Goal: Use online tool/utility: Utilize a website feature to perform a specific function

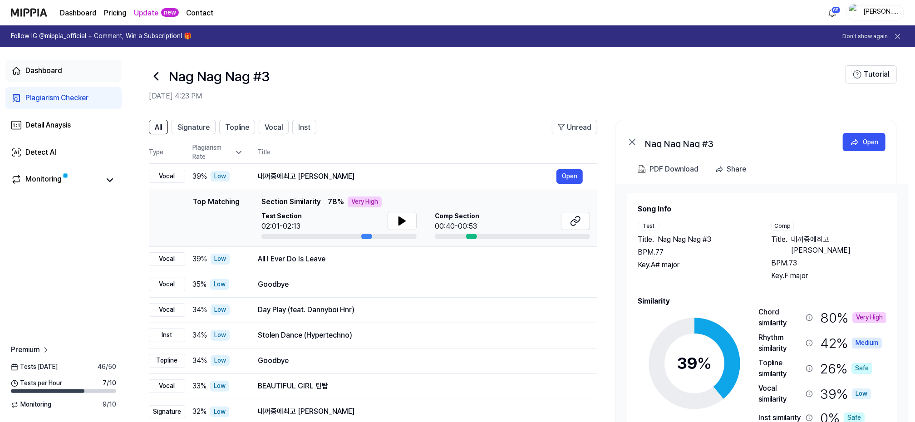
click at [41, 68] on div "Dashboard" at bounding box center [43, 70] width 37 height 11
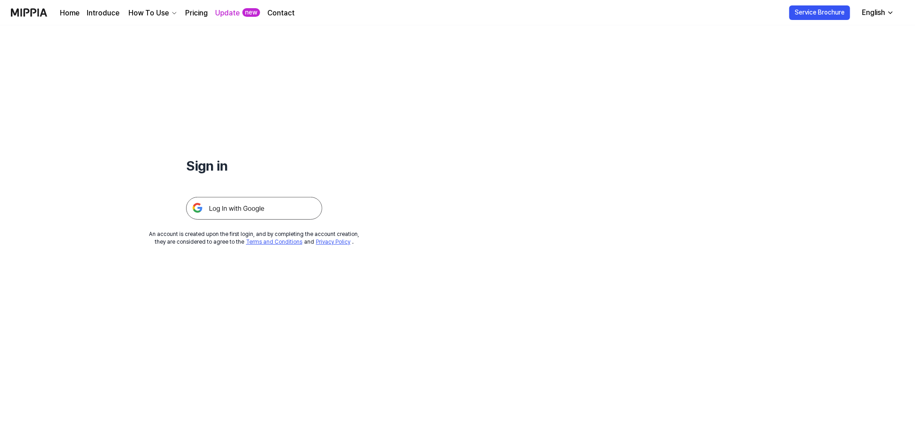
click at [217, 208] on img at bounding box center [254, 208] width 136 height 23
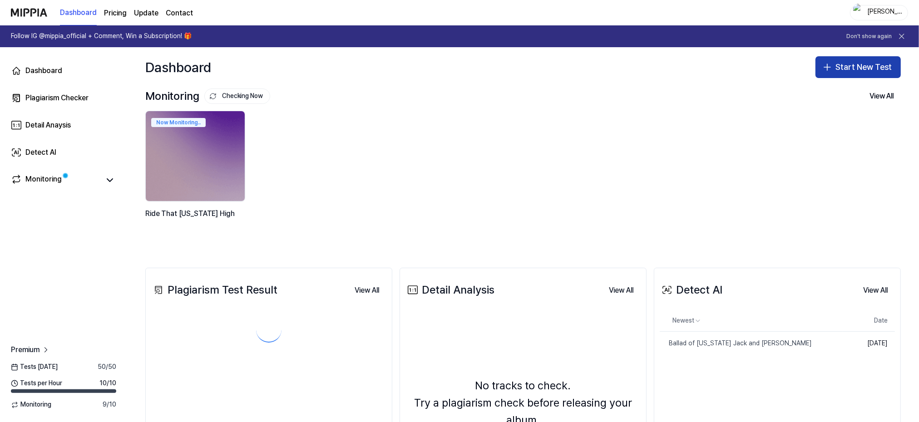
click at [851, 67] on button "Start New Test" at bounding box center [857, 67] width 85 height 22
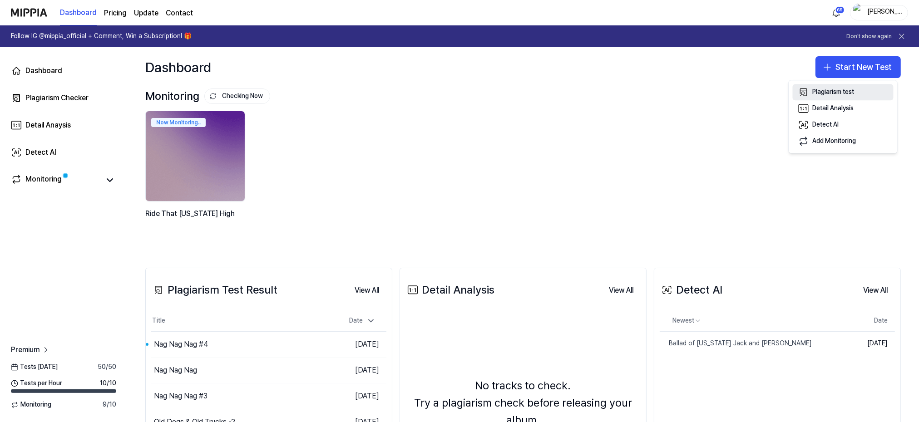
click at [825, 90] on div "Plagiarism test" at bounding box center [833, 92] width 42 height 9
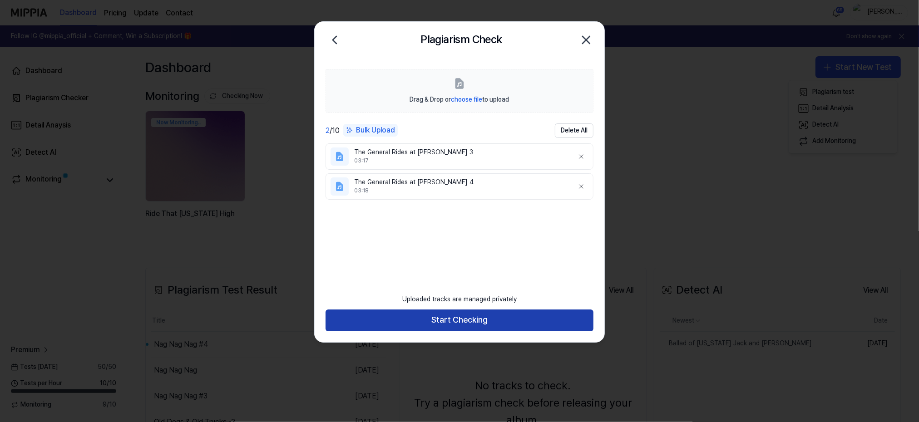
click at [466, 319] on button "Start Checking" at bounding box center [459, 320] width 268 height 22
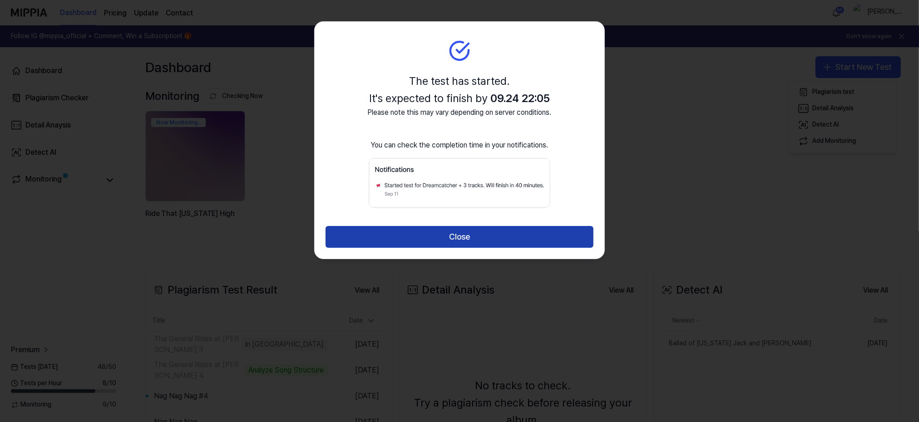
click at [451, 237] on button "Close" at bounding box center [459, 237] width 268 height 22
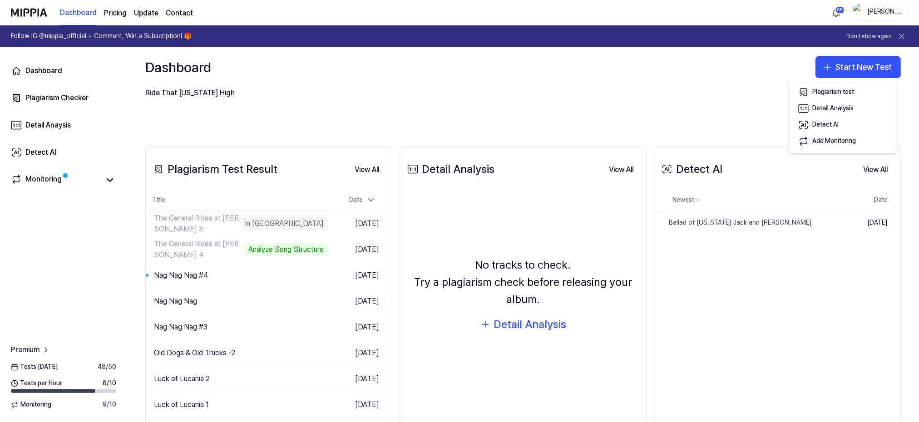
scroll to position [121, 0]
click at [818, 90] on div "Plagiarism test" at bounding box center [833, 92] width 42 height 9
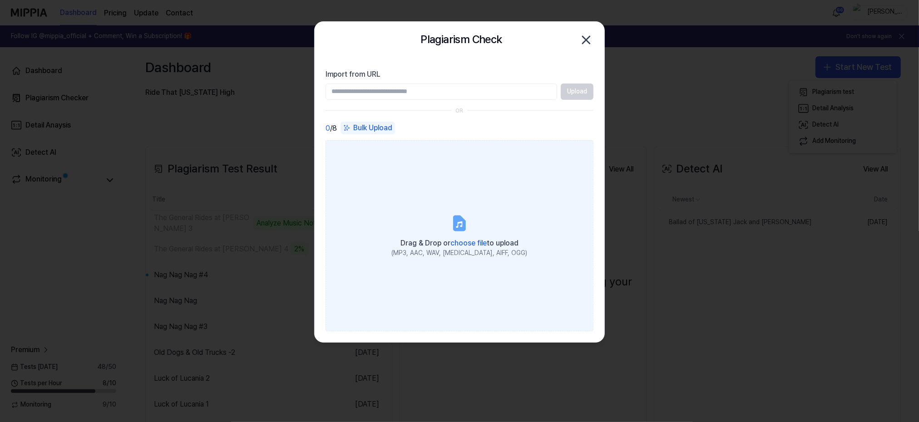
click at [463, 225] on icon at bounding box center [459, 223] width 11 height 14
click at [0, 0] on input "Drag & Drop or choose file to upload (MP3, AAC, WAV, FLAC, AIFF, OGG)" at bounding box center [0, 0] width 0 height 0
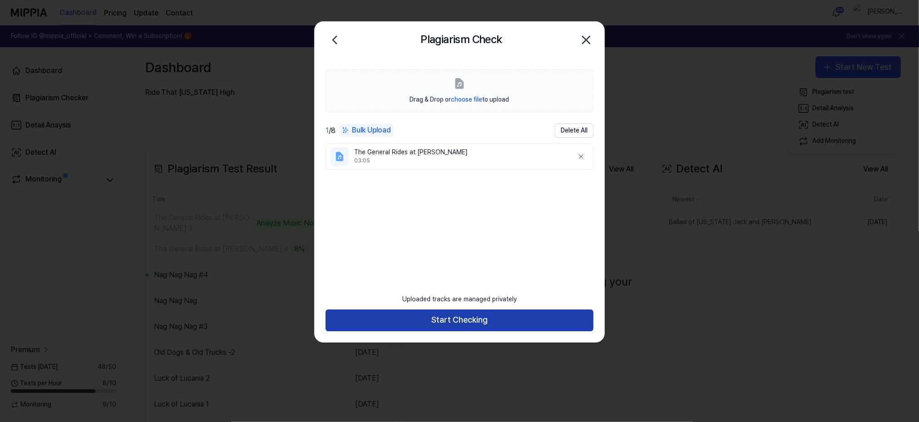
click at [454, 321] on button "Start Checking" at bounding box center [459, 320] width 268 height 22
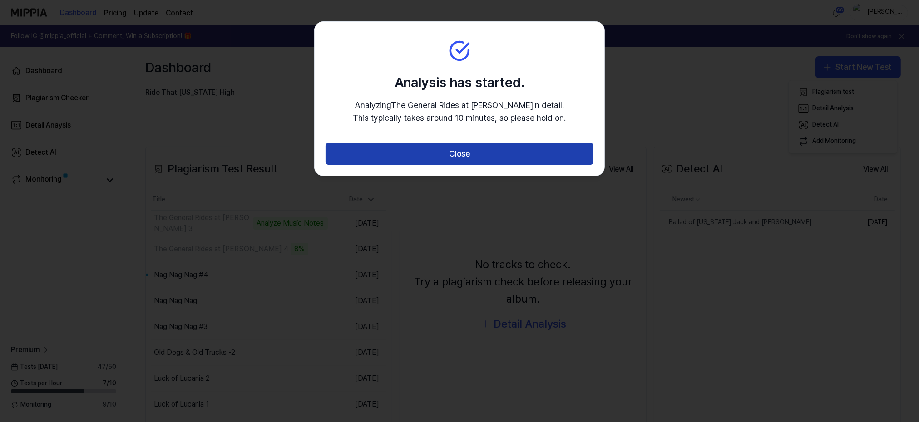
click at [442, 157] on button "Close" at bounding box center [459, 154] width 268 height 22
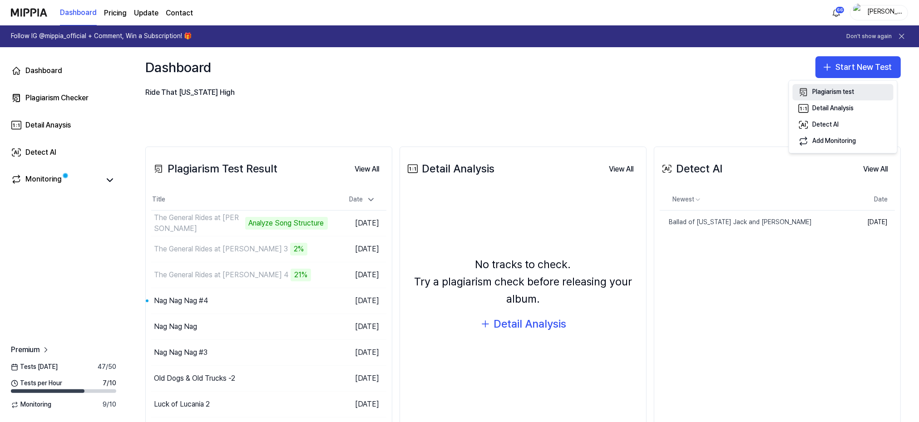
click at [830, 90] on div "Plagiarism test" at bounding box center [833, 92] width 42 height 9
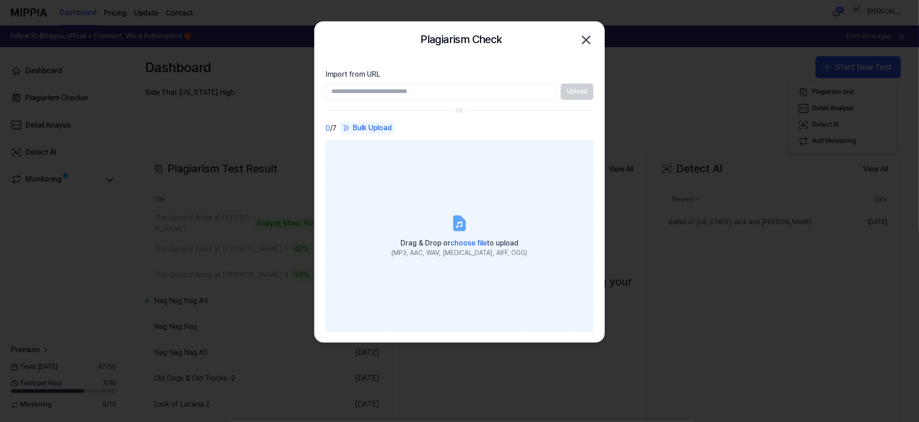
click at [457, 223] on icon at bounding box center [459, 224] width 6 height 6
click at [0, 0] on input "Drag & Drop or choose file to upload (MP3, AAC, WAV, FLAC, AIFF, OGG)" at bounding box center [0, 0] width 0 height 0
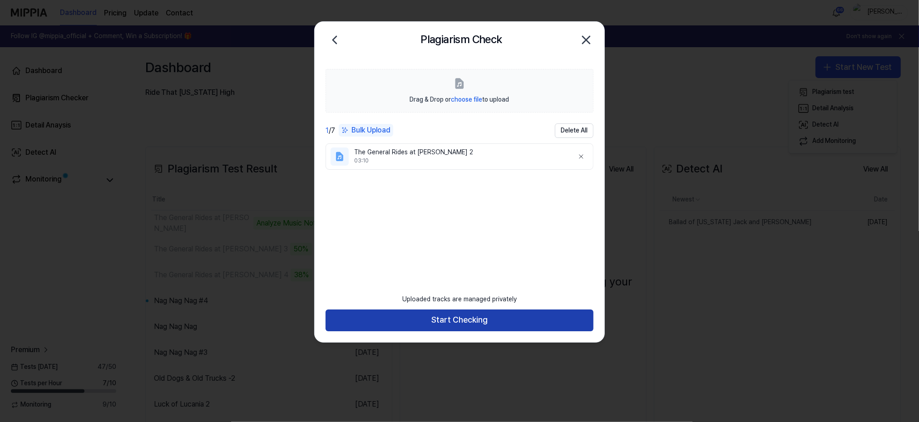
click at [437, 322] on button "Start Checking" at bounding box center [459, 320] width 268 height 22
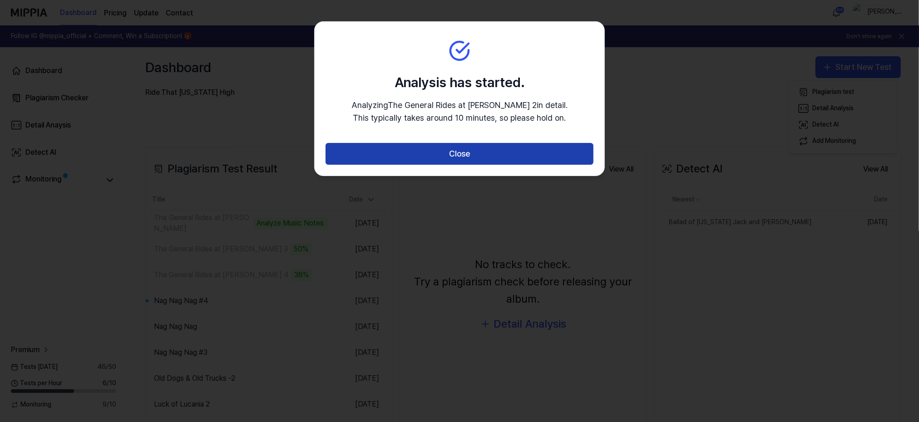
click at [464, 152] on button "Close" at bounding box center [459, 154] width 268 height 22
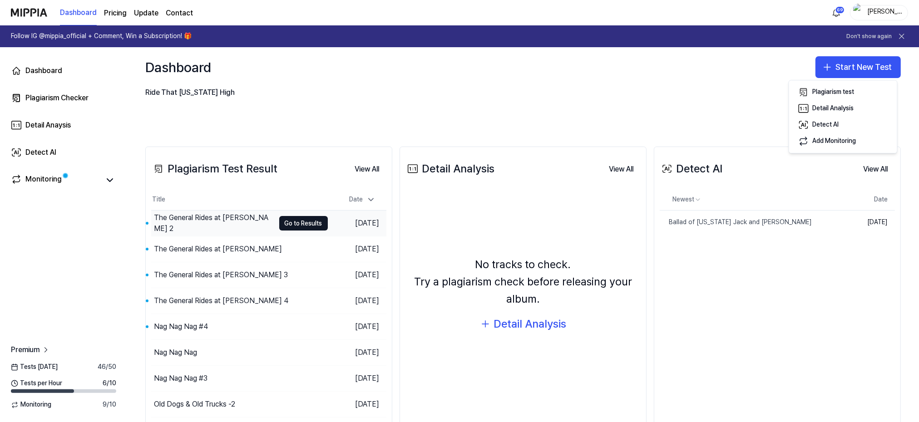
click at [164, 219] on div "The General Rides at Dawn 2" at bounding box center [214, 223] width 121 height 22
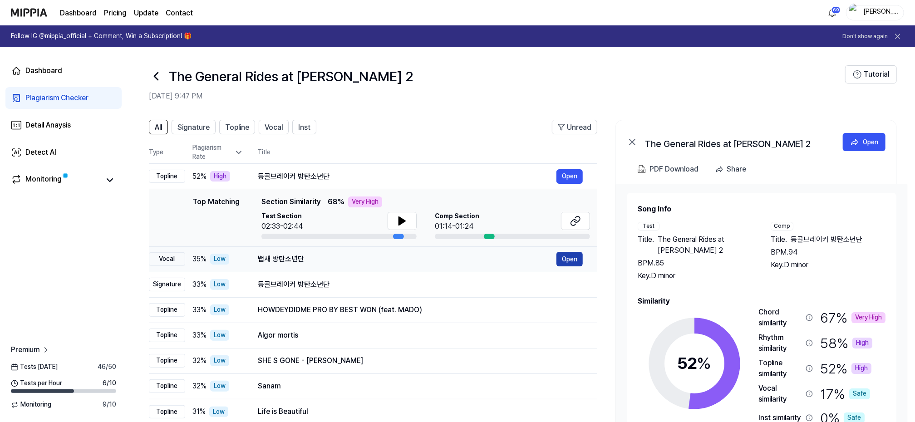
click at [564, 257] on button "Open" at bounding box center [569, 259] width 26 height 15
drag, startPoint x: 571, startPoint y: 174, endPoint x: 559, endPoint y: 172, distance: 12.8
click at [570, 174] on button "Open" at bounding box center [569, 176] width 26 height 15
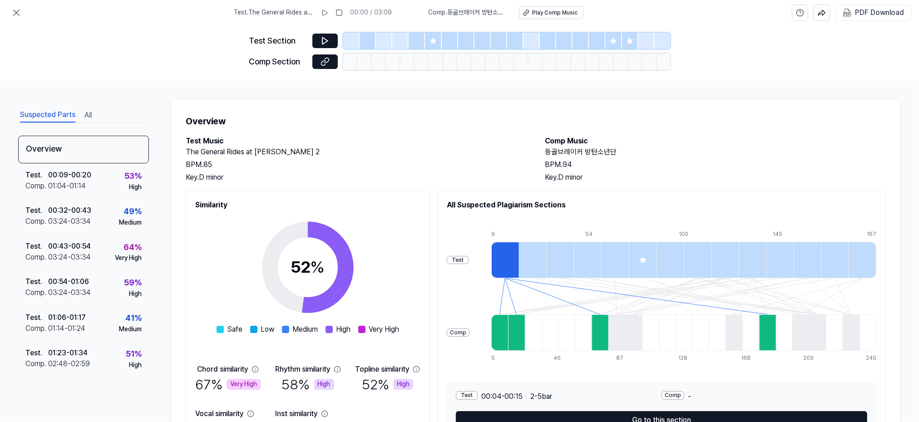
scroll to position [58, 0]
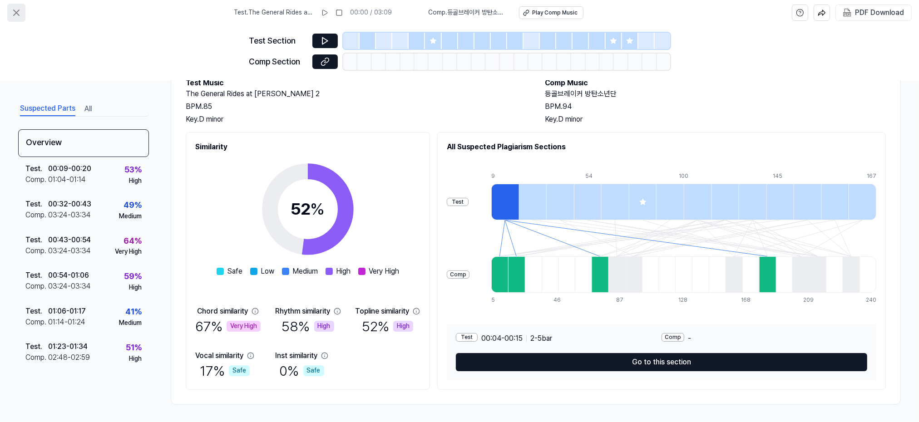
click at [17, 11] on icon at bounding box center [16, 12] width 5 height 5
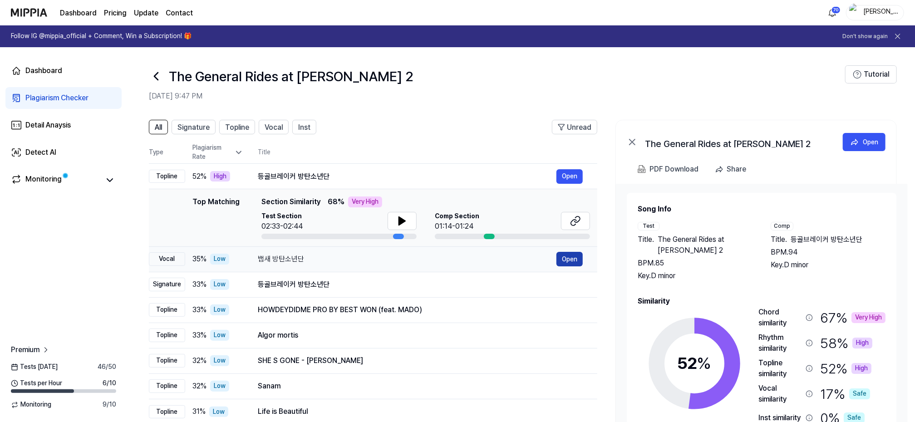
click at [570, 257] on button "Open" at bounding box center [569, 259] width 26 height 15
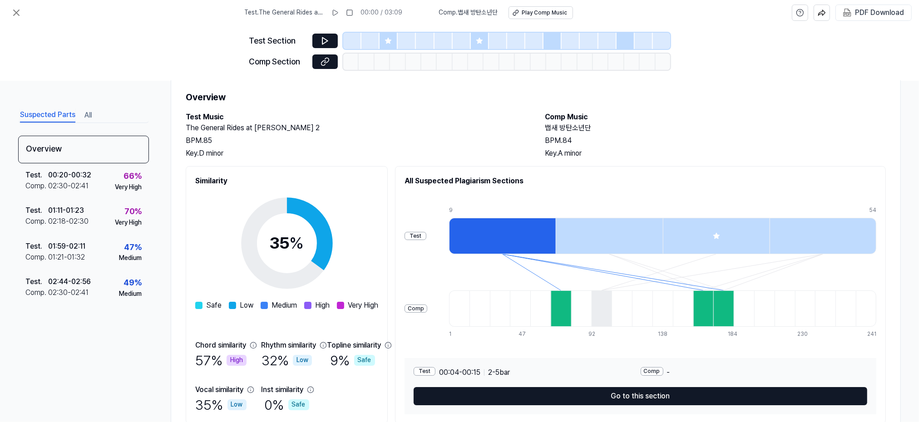
scroll to position [58, 0]
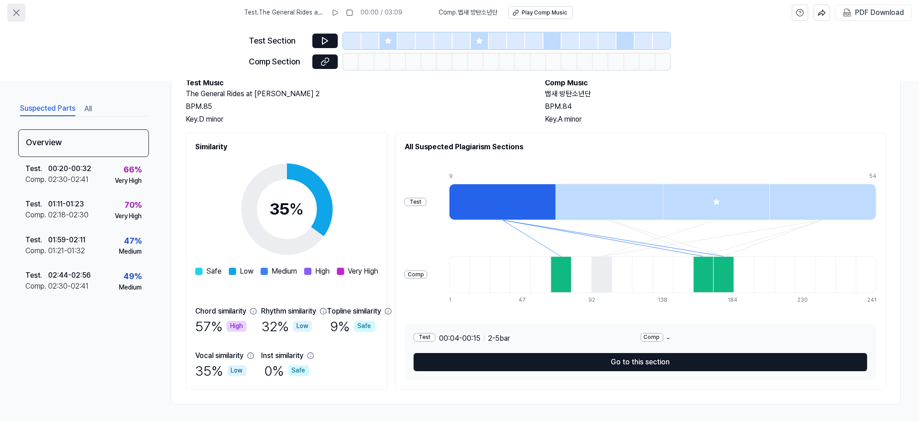
click at [16, 10] on icon at bounding box center [16, 12] width 11 height 11
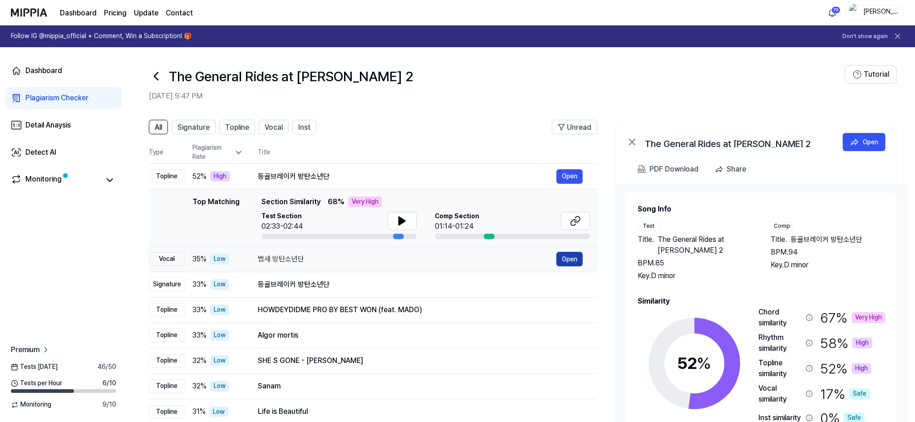
click at [568, 259] on button "Open" at bounding box center [569, 259] width 26 height 15
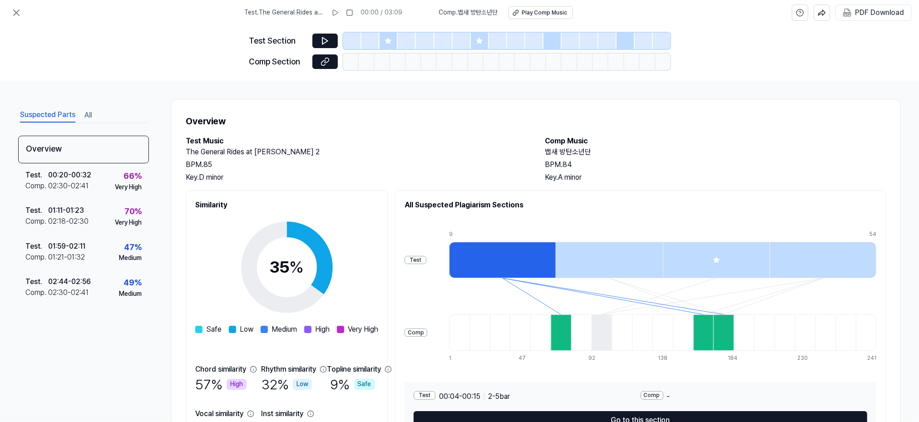
scroll to position [58, 0]
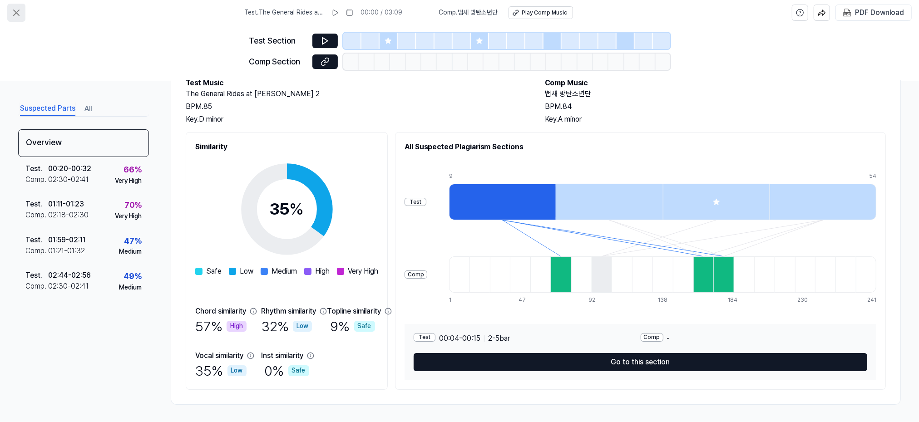
click at [15, 12] on icon at bounding box center [16, 12] width 11 height 11
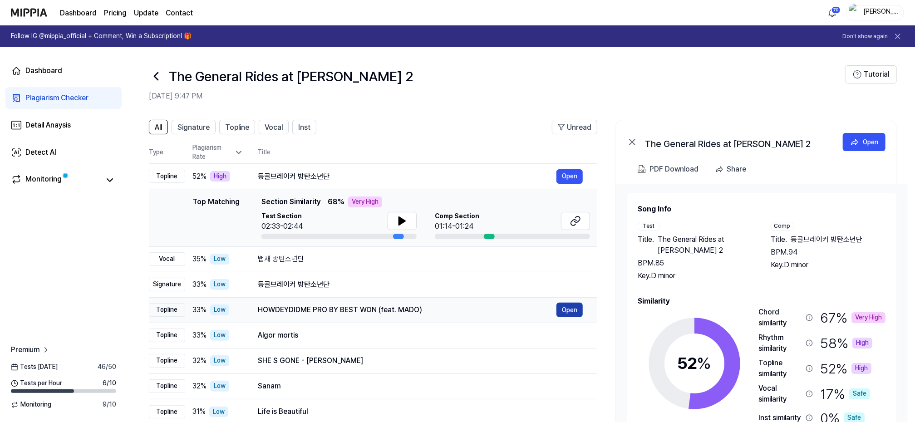
click at [572, 309] on button "Open" at bounding box center [569, 310] width 26 height 15
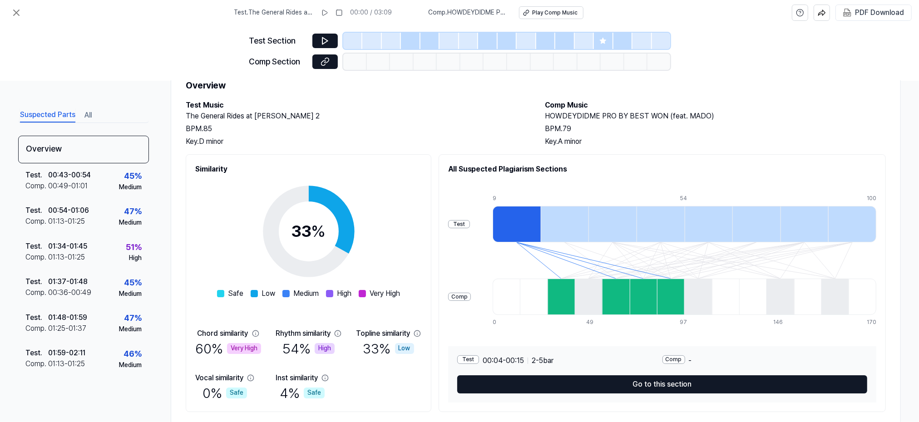
scroll to position [58, 0]
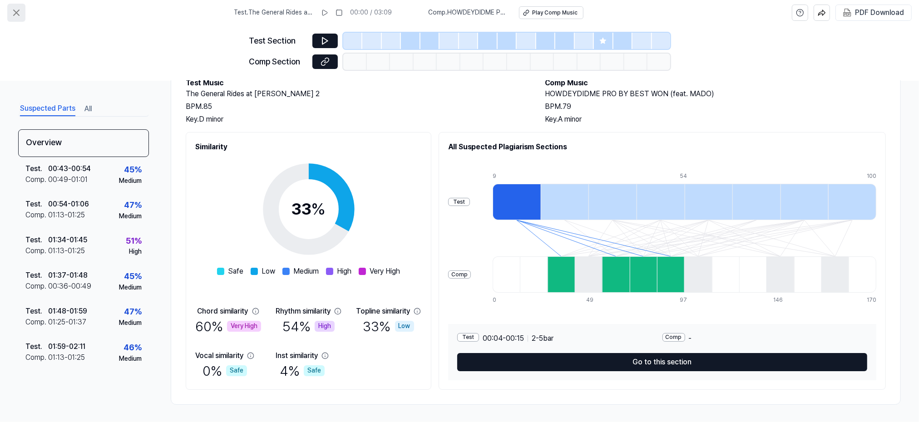
click at [14, 11] on icon at bounding box center [16, 12] width 11 height 11
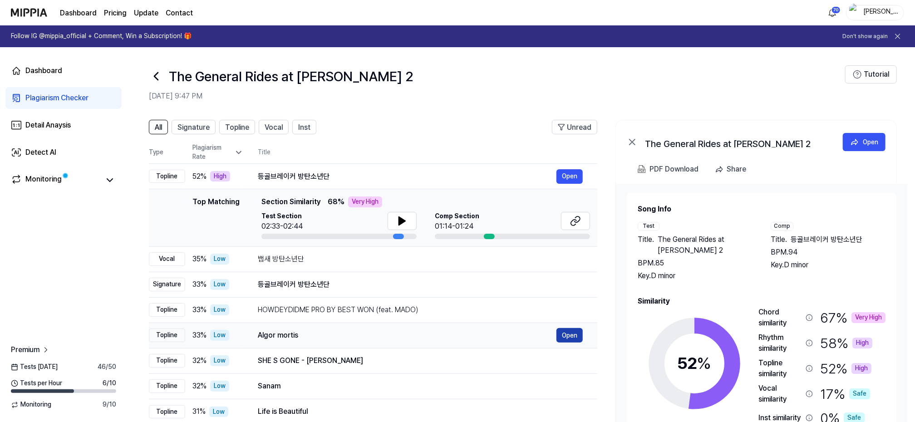
click at [569, 334] on button "Open" at bounding box center [569, 335] width 26 height 15
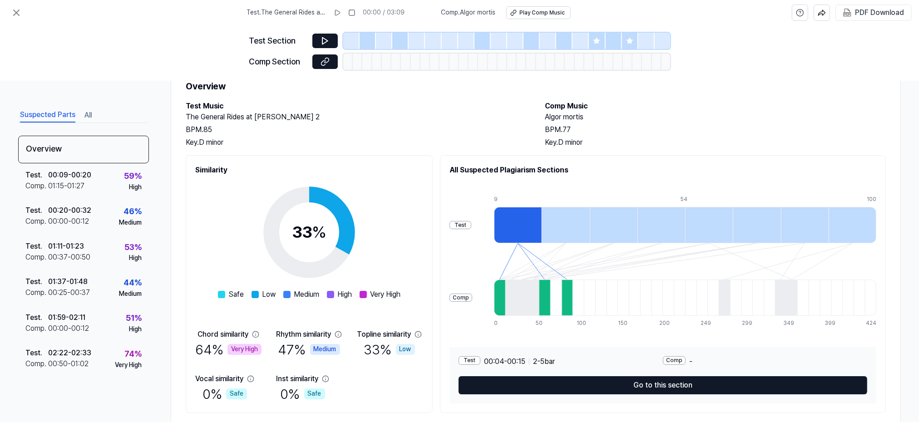
scroll to position [58, 0]
